Goal: Information Seeking & Learning: Understand process/instructions

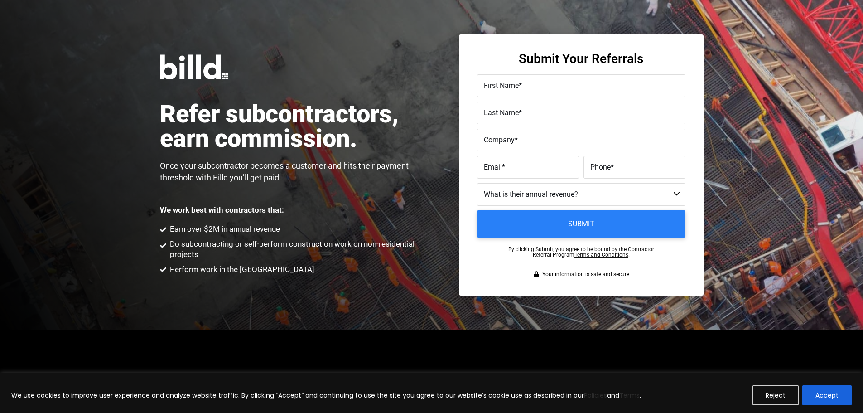
drag, startPoint x: 829, startPoint y: 396, endPoint x: 815, endPoint y: 387, distance: 16.3
click at [828, 396] on button "Accept" at bounding box center [826, 395] width 49 height 20
